Goal: Task Accomplishment & Management: Manage account settings

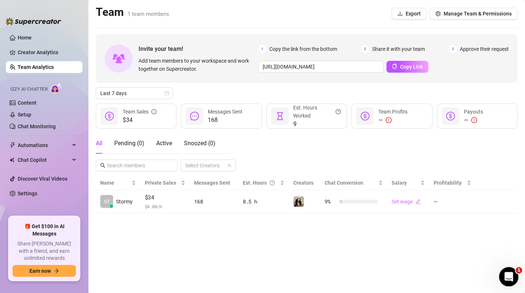
click at [512, 273] on icon "Open Intercom Messenger" at bounding box center [508, 276] width 12 height 12
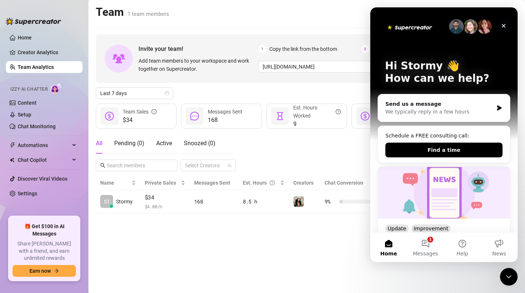
click at [504, 24] on icon "Close" at bounding box center [504, 26] width 4 height 4
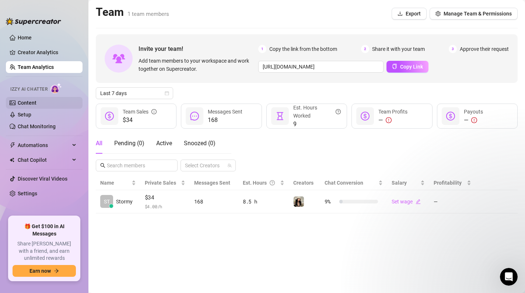
click at [27, 101] on link "Content" at bounding box center [27, 103] width 19 height 6
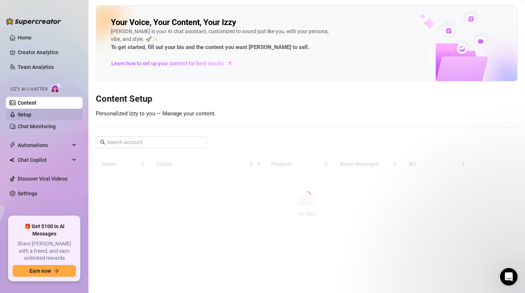
click at [29, 113] on link "Setup" at bounding box center [25, 115] width 14 height 6
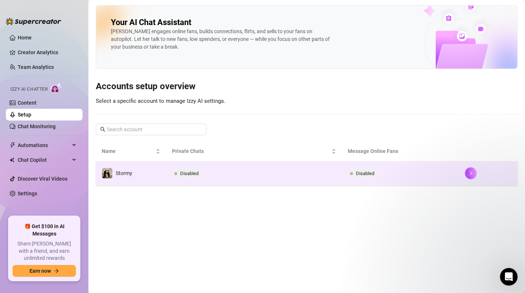
click at [154, 176] on td "Stormy" at bounding box center [131, 173] width 70 height 24
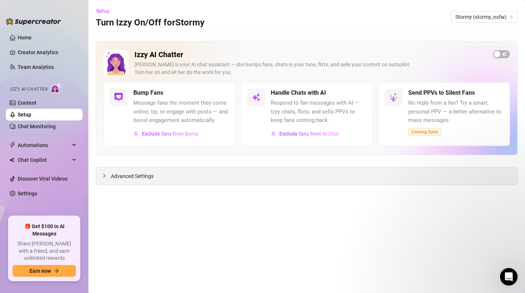
click at [126, 173] on span "Advanced Settings" at bounding box center [132, 176] width 43 height 8
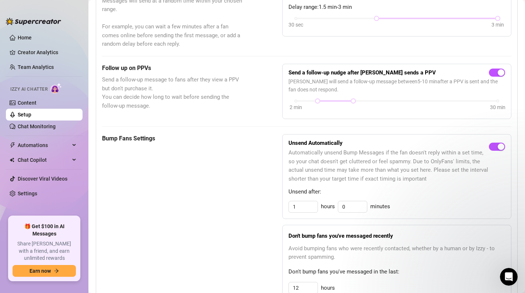
scroll to position [244, 0]
click at [34, 126] on link "Chat Monitoring" at bounding box center [37, 126] width 38 height 6
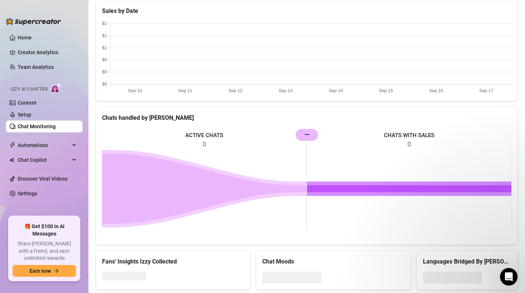
scroll to position [263, 0]
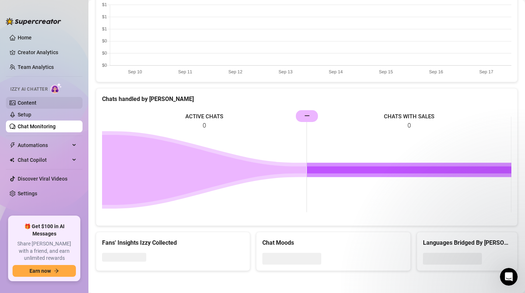
click at [36, 100] on link "Content" at bounding box center [27, 103] width 19 height 6
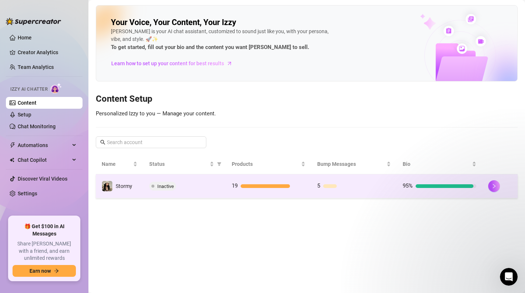
click at [155, 192] on td "Inactive" at bounding box center [184, 186] width 83 height 24
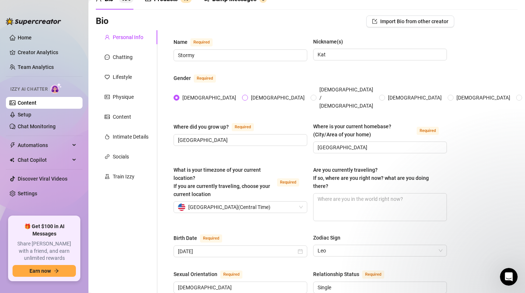
scroll to position [40, 0]
click at [113, 57] on div "Chatting" at bounding box center [123, 57] width 20 height 8
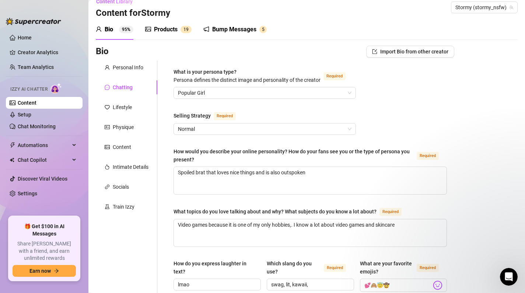
scroll to position [0, 0]
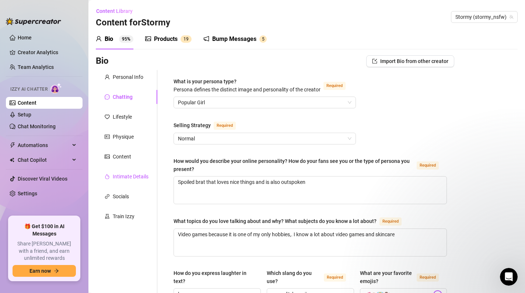
click at [119, 178] on div "Intimate Details" at bounding box center [131, 176] width 36 height 8
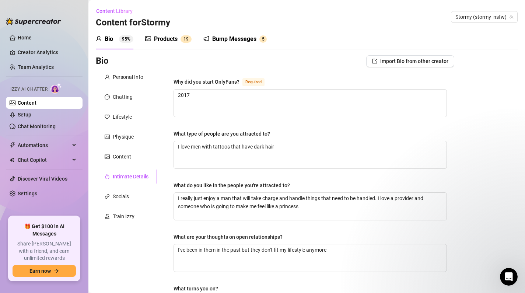
click at [175, 32] on div "Products 1 9" at bounding box center [168, 39] width 46 height 21
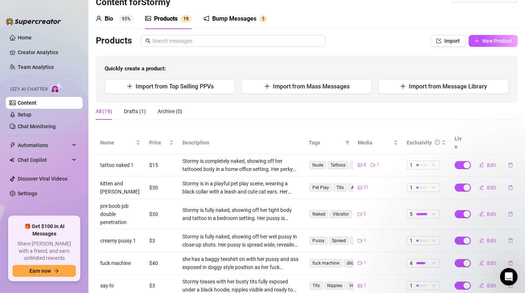
scroll to position [22, 0]
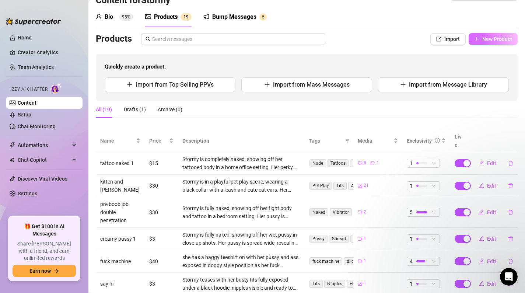
click at [485, 34] on button "New Product" at bounding box center [493, 39] width 49 height 12
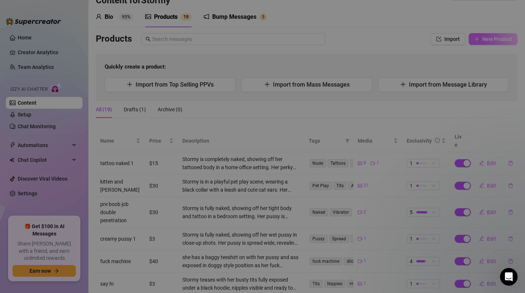
type textarea "Type your message here..."
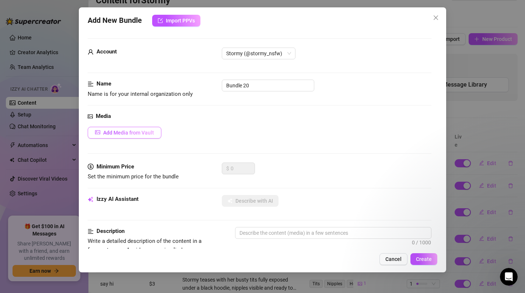
click at [117, 133] on span "Add Media from Vault" at bounding box center [128, 133] width 51 height 6
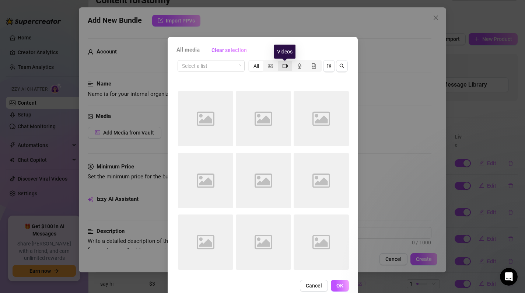
click at [283, 66] on icon "video-camera" at bounding box center [285, 65] width 5 height 5
click at [280, 62] on input "segmented control" at bounding box center [280, 62] width 0 height 0
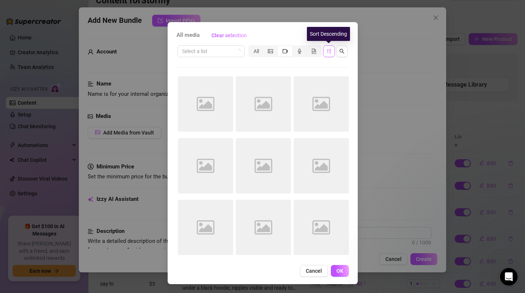
click at [330, 49] on icon "sort-descending" at bounding box center [329, 51] width 4 height 4
click at [326, 50] on icon "sort-ascending" at bounding box center [328, 51] width 5 height 5
click at [371, 79] on div "All media Clear selection Select a list All Image placeholder Image placeholder…" at bounding box center [262, 146] width 525 height 293
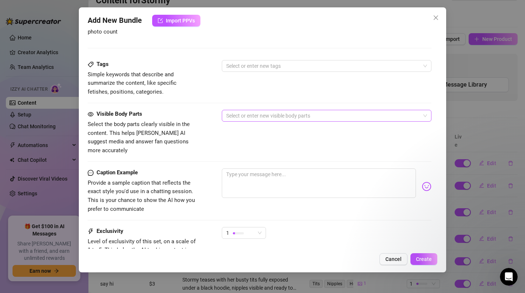
scroll to position [244, 0]
click at [231, 67] on div at bounding box center [322, 66] width 199 height 10
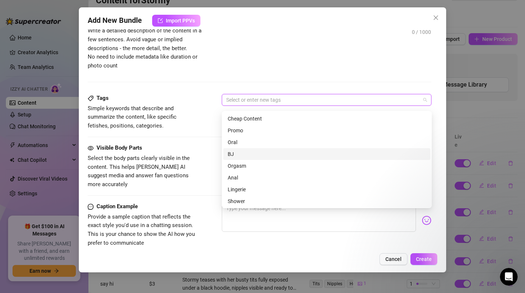
scroll to position [178, 0]
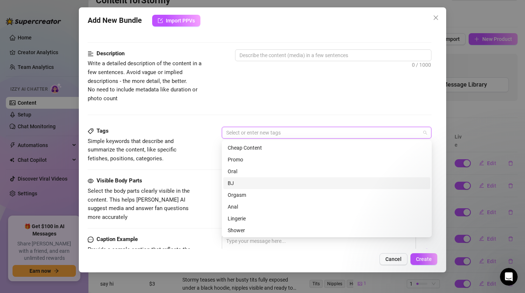
click at [176, 63] on span "Write a detailed description of the content in a few sentences. Avoid vague or …" at bounding box center [145, 80] width 114 height 41
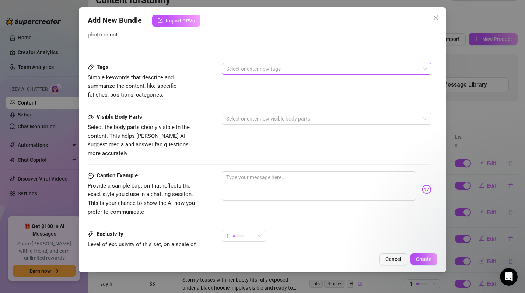
scroll to position [305, 0]
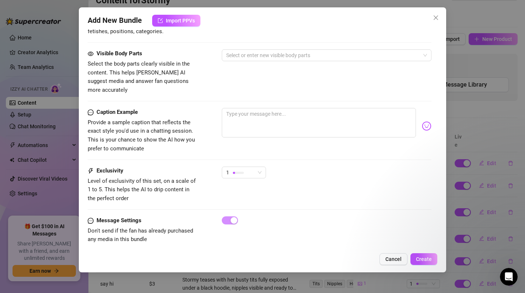
click at [237, 170] on div "1" at bounding box center [244, 176] width 44 height 18
click at [237, 172] on div at bounding box center [238, 173] width 11 height 2
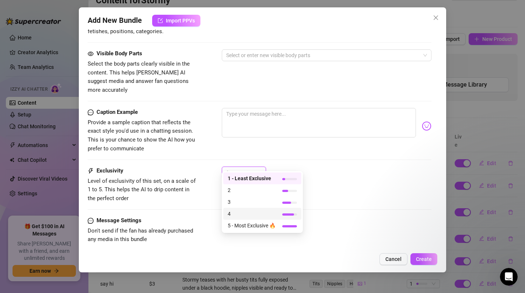
click at [349, 176] on div "1" at bounding box center [327, 176] width 210 height 18
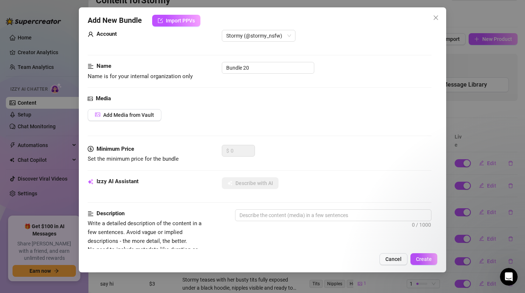
scroll to position [0, 0]
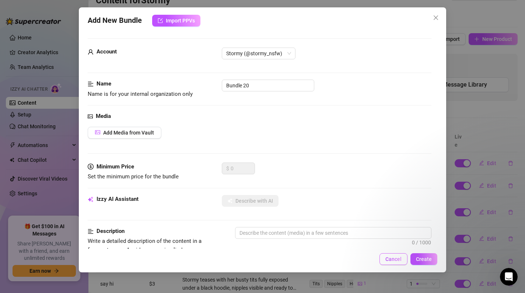
click at [391, 261] on span "Cancel" at bounding box center [393, 259] width 16 height 6
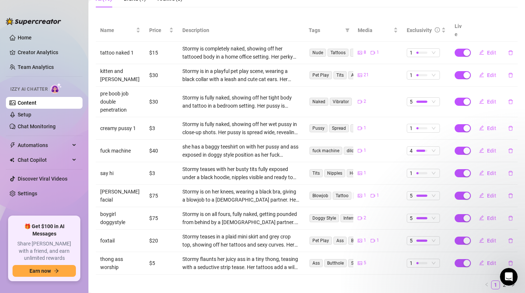
scroll to position [133, 0]
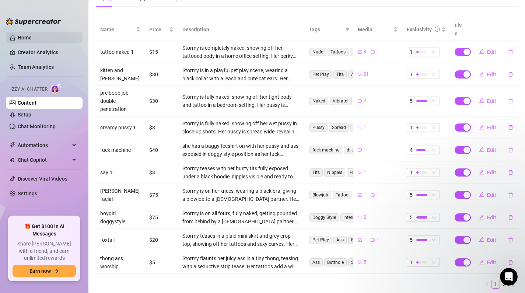
click at [30, 41] on link "Home" at bounding box center [25, 38] width 14 height 6
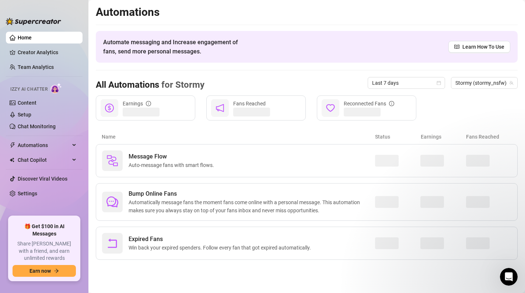
click at [43, 154] on ul "Home Creator Analytics Team Analytics Izzy AI Chatter Content Setup Chat Monito…" at bounding box center [44, 121] width 77 height 185
click at [40, 158] on span "Chat Copilot" at bounding box center [44, 160] width 52 height 12
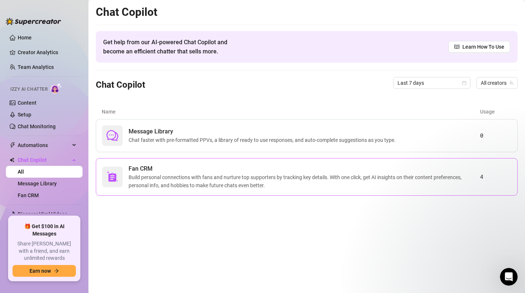
click at [130, 185] on span "Build personal connections with fans and nurture top supporters by tracking key…" at bounding box center [304, 181] width 351 height 16
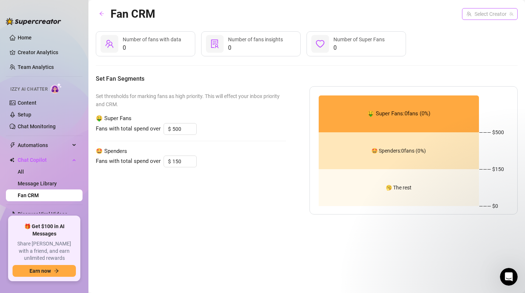
click at [476, 14] on input "search" at bounding box center [486, 13] width 40 height 11
click at [470, 28] on span "Stormy" at bounding box center [467, 29] width 17 height 8
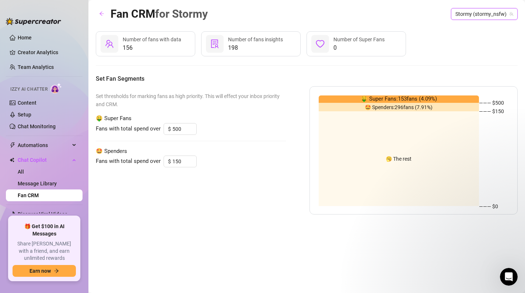
click at [423, 49] on div "156 Number of fans with data 198 Number of fans insights 0 Number of Super Fans" at bounding box center [307, 43] width 422 height 25
click at [38, 185] on link "Message Library" at bounding box center [37, 184] width 39 height 6
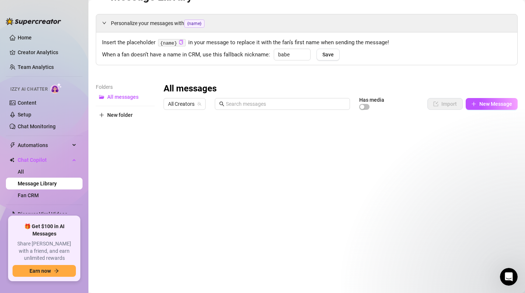
click at [276, 136] on div at bounding box center [341, 195] width 354 height 164
click at [32, 35] on link "Home" at bounding box center [25, 38] width 14 height 6
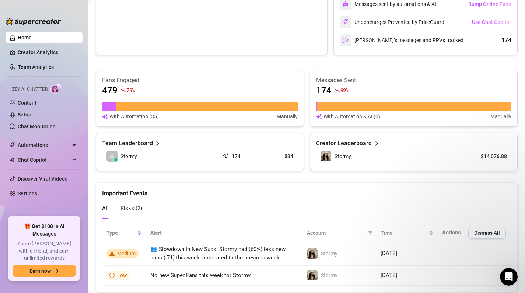
scroll to position [264, 0]
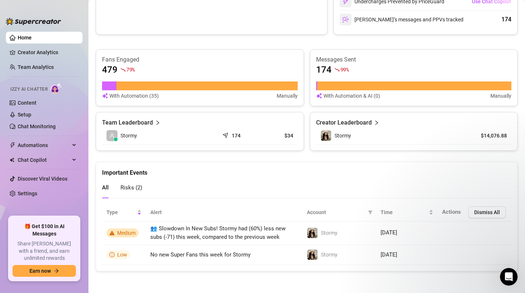
click at [129, 187] on span "Risks ( 2 )" at bounding box center [131, 187] width 22 height 7
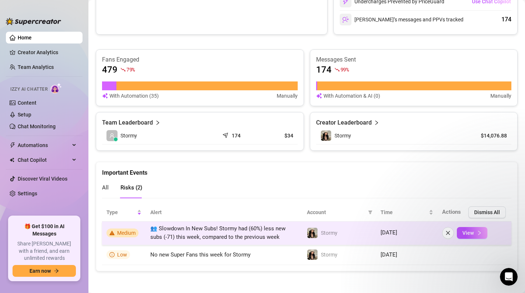
click at [115, 234] on span "Medium" at bounding box center [122, 232] width 32 height 9
